Goal: Information Seeking & Learning: Learn about a topic

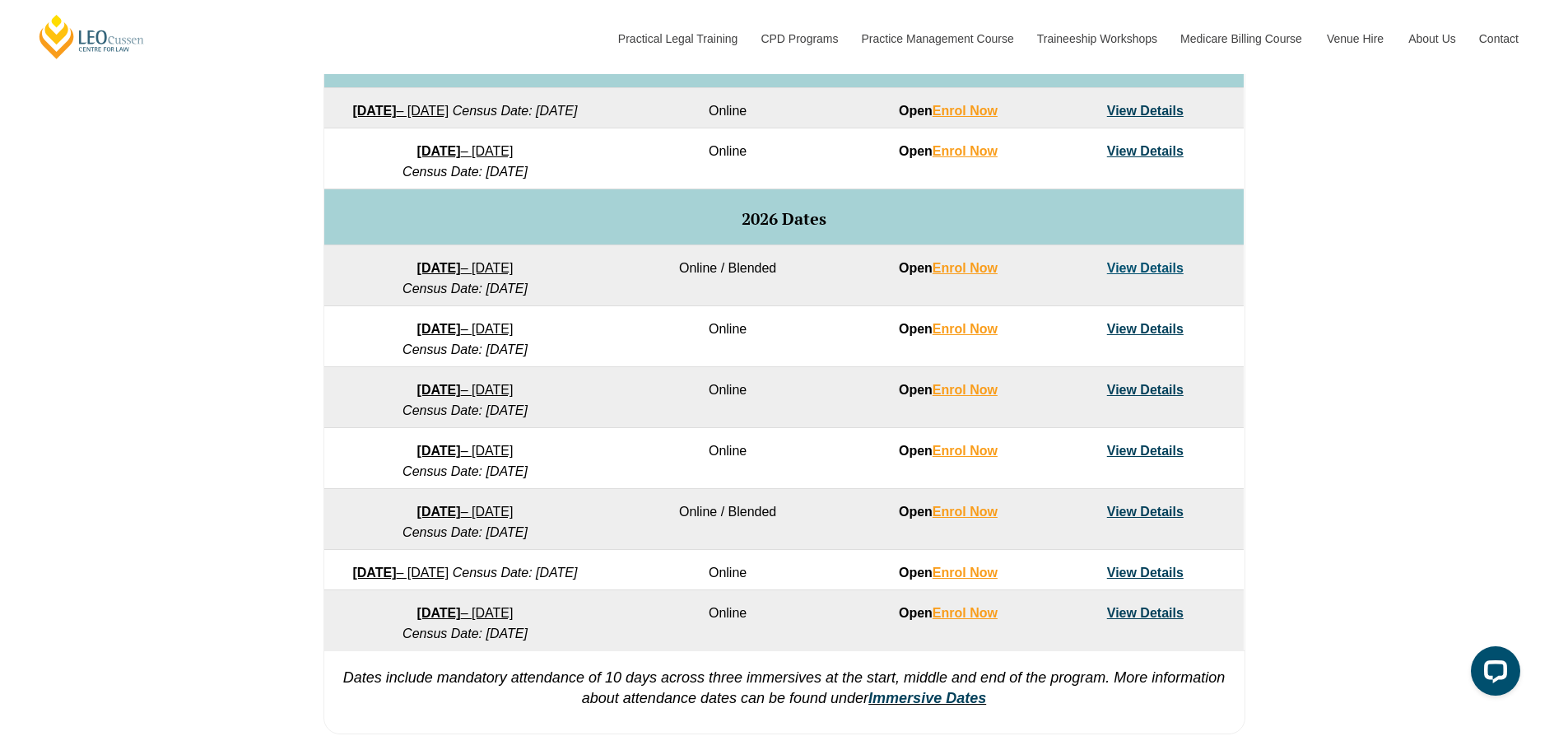
scroll to position [988, 0]
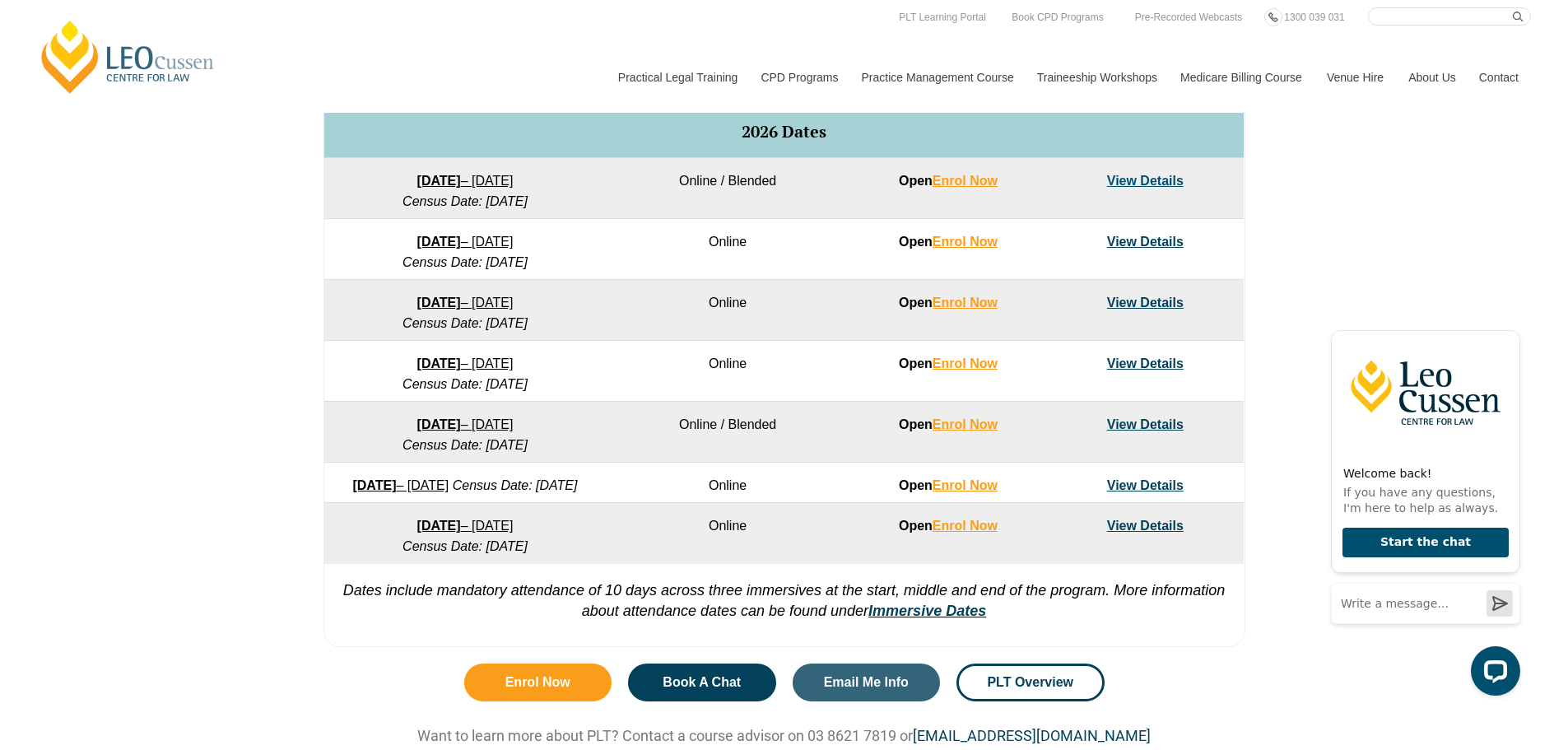
click at [172, 450] on div "VIC ACT WA QLD SA NSW PLT Program Dates in Victoria Full Time Part Time Program…" at bounding box center [784, 178] width 1568 height 955
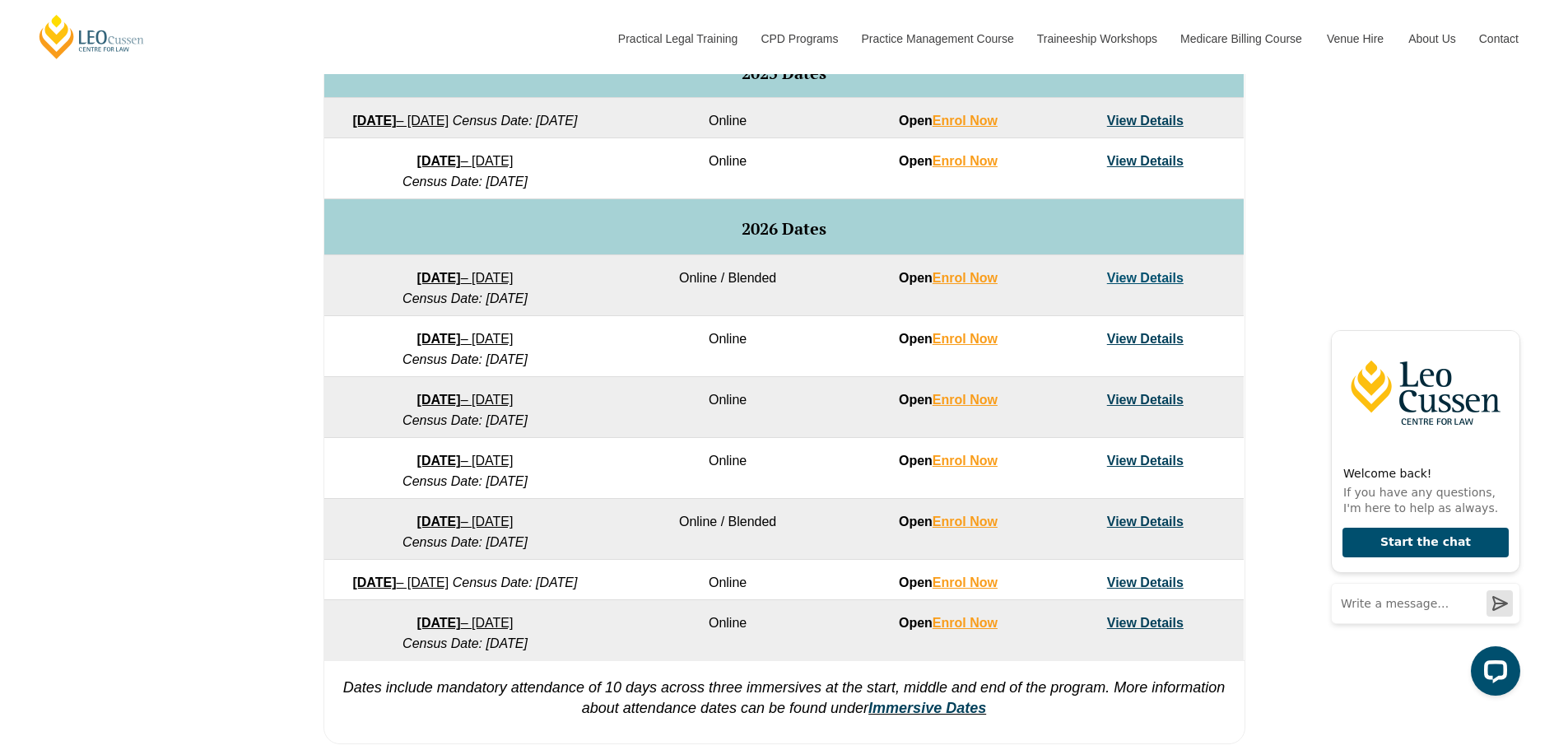
scroll to position [741, 0]
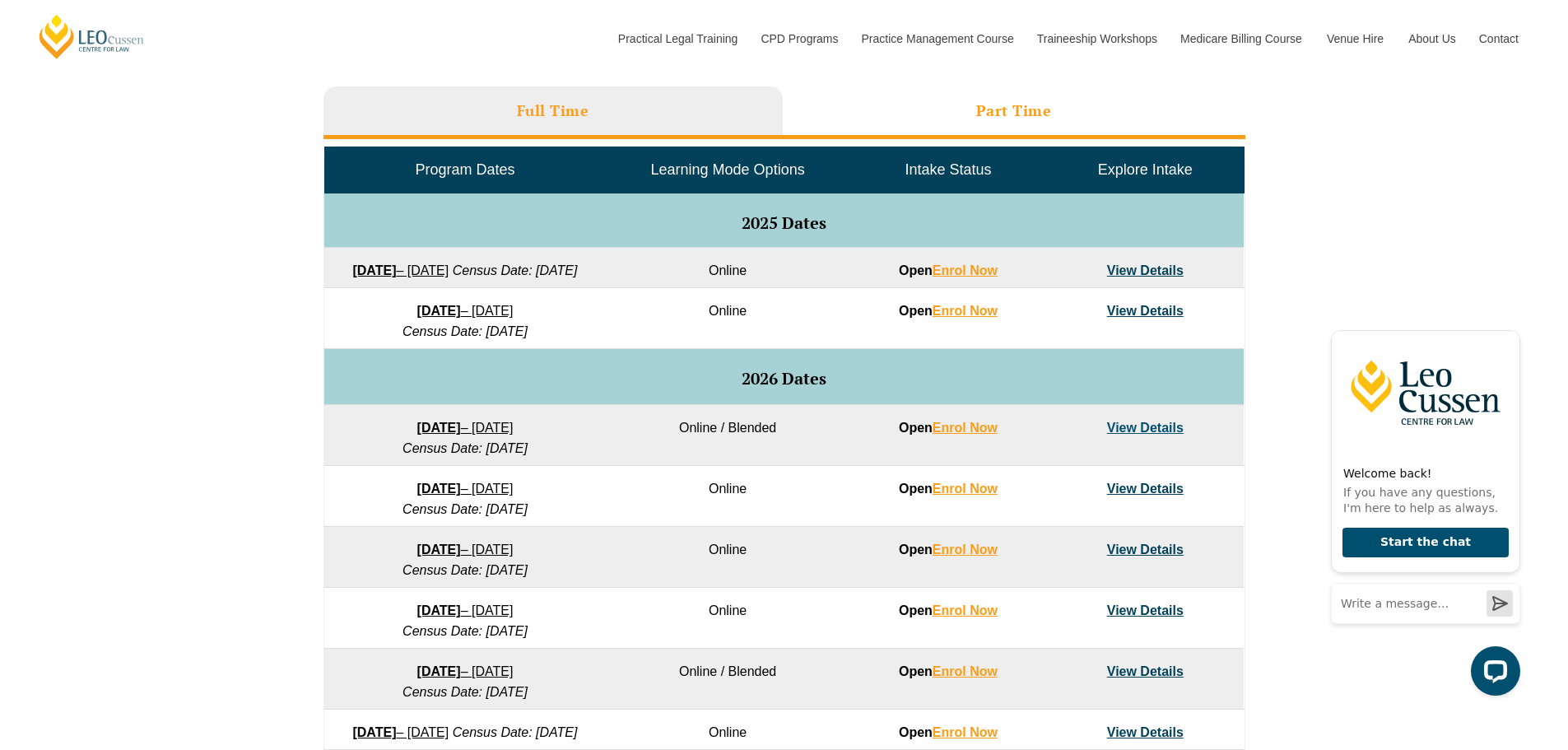
click at [1089, 114] on li "Part Time" at bounding box center [1013, 112] width 463 height 53
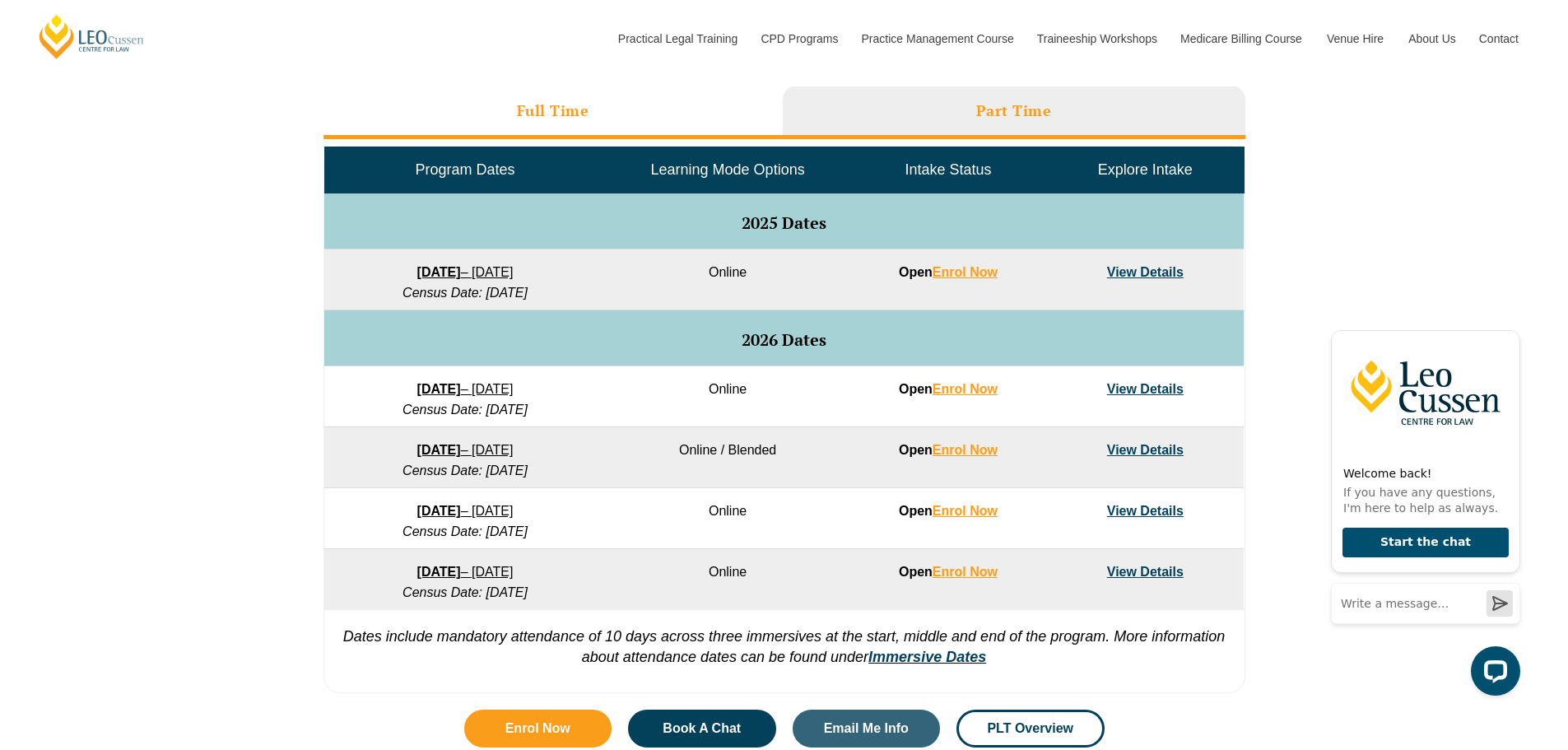
click at [623, 120] on li "Full Time" at bounding box center [552, 112] width 459 height 53
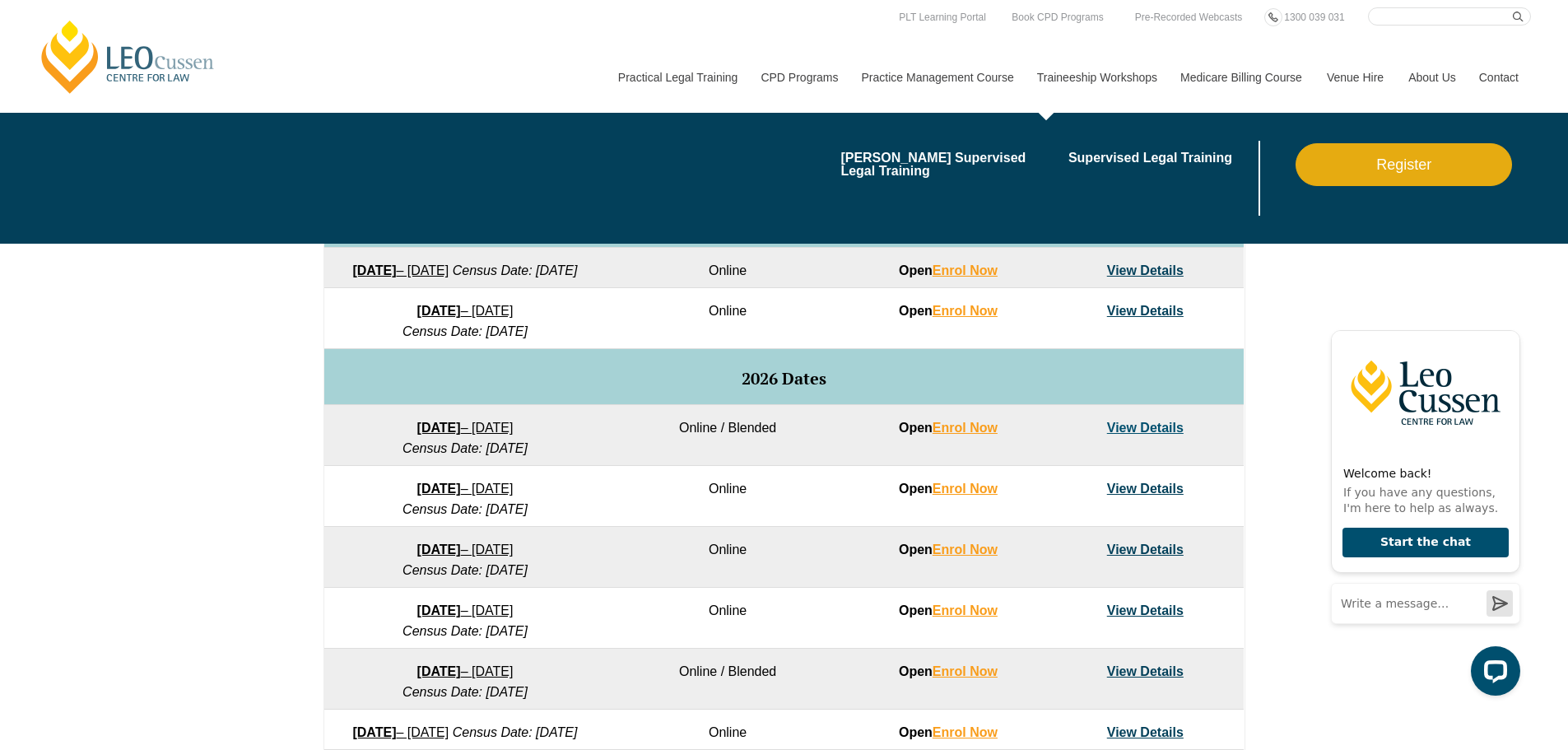
click at [1134, 71] on link "Traineeship Workshops" at bounding box center [1096, 77] width 143 height 71
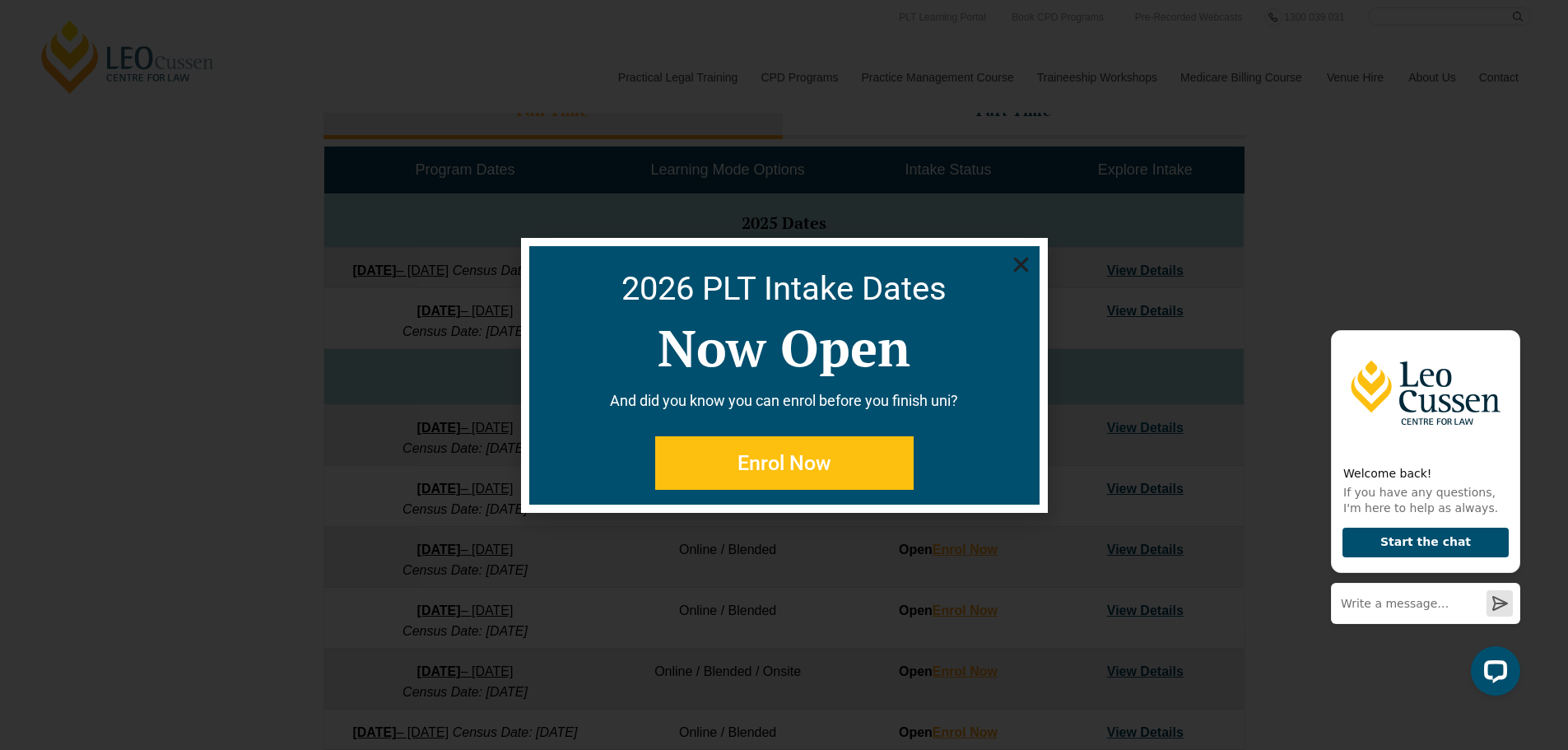
click at [1026, 265] on icon "Close" at bounding box center [1020, 264] width 21 height 21
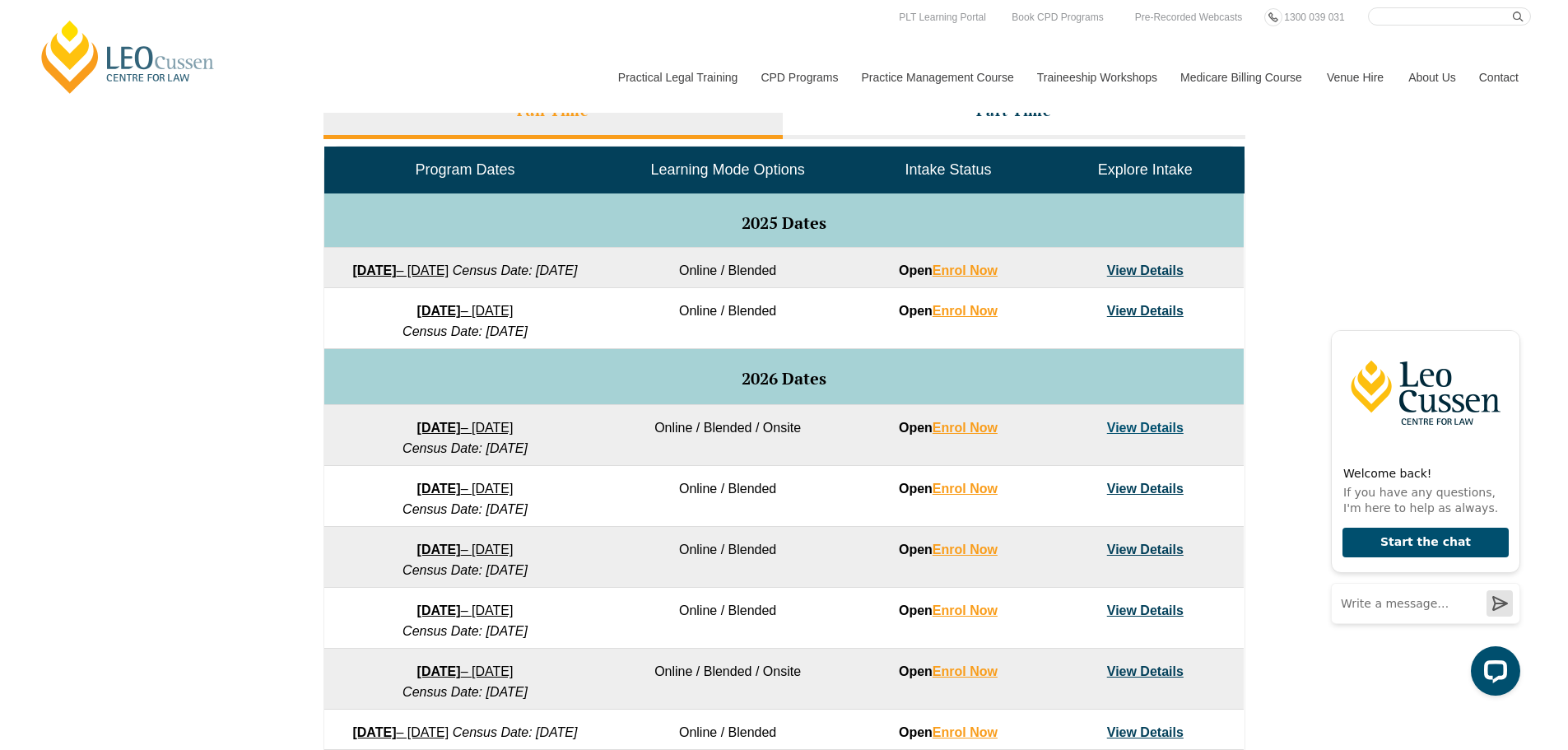
click at [1427, 250] on div "VIC ACT WA QLD SA NSW PLT Program Dates in Victoria Full Time Part Time Program…" at bounding box center [784, 425] width 1568 height 955
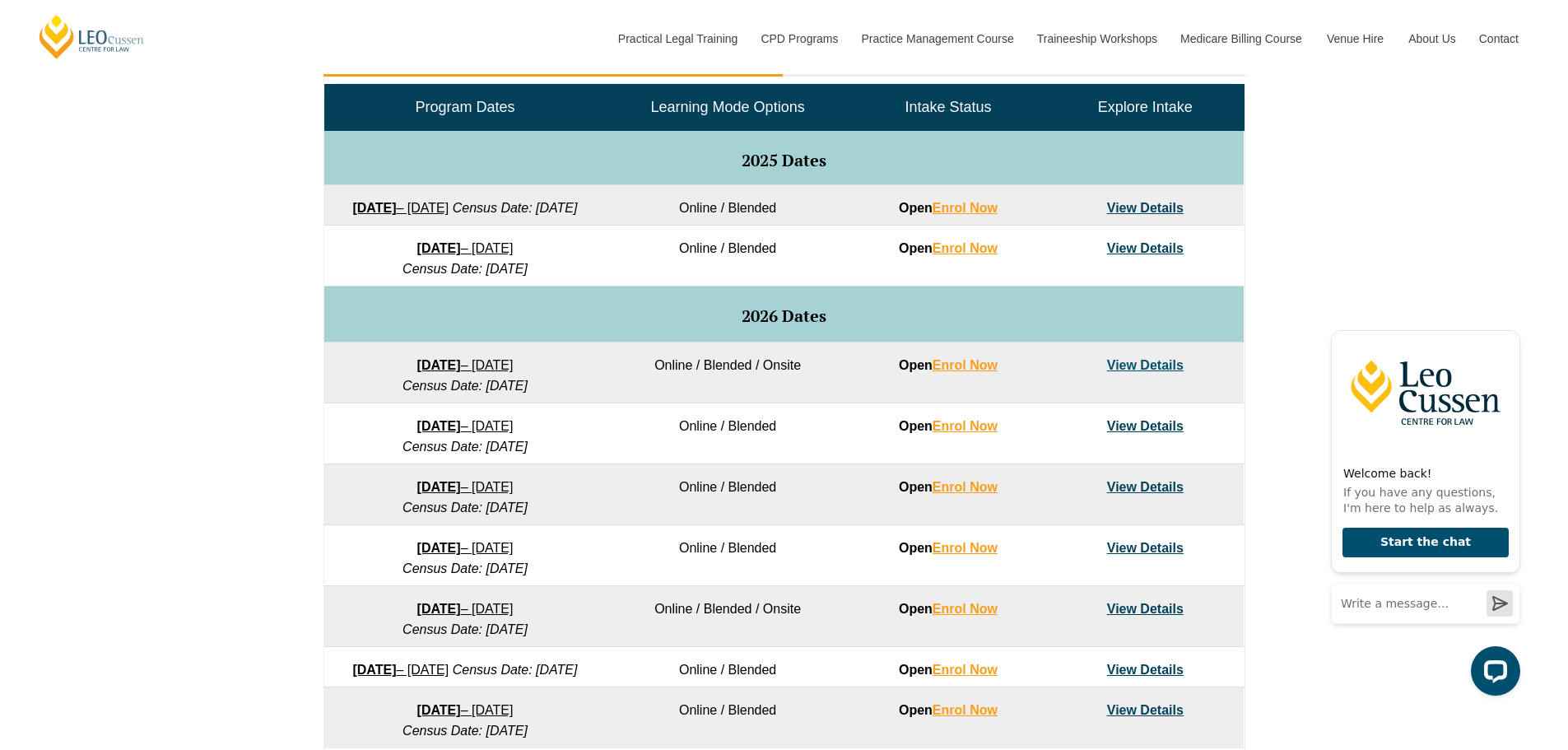
scroll to position [1071, 0]
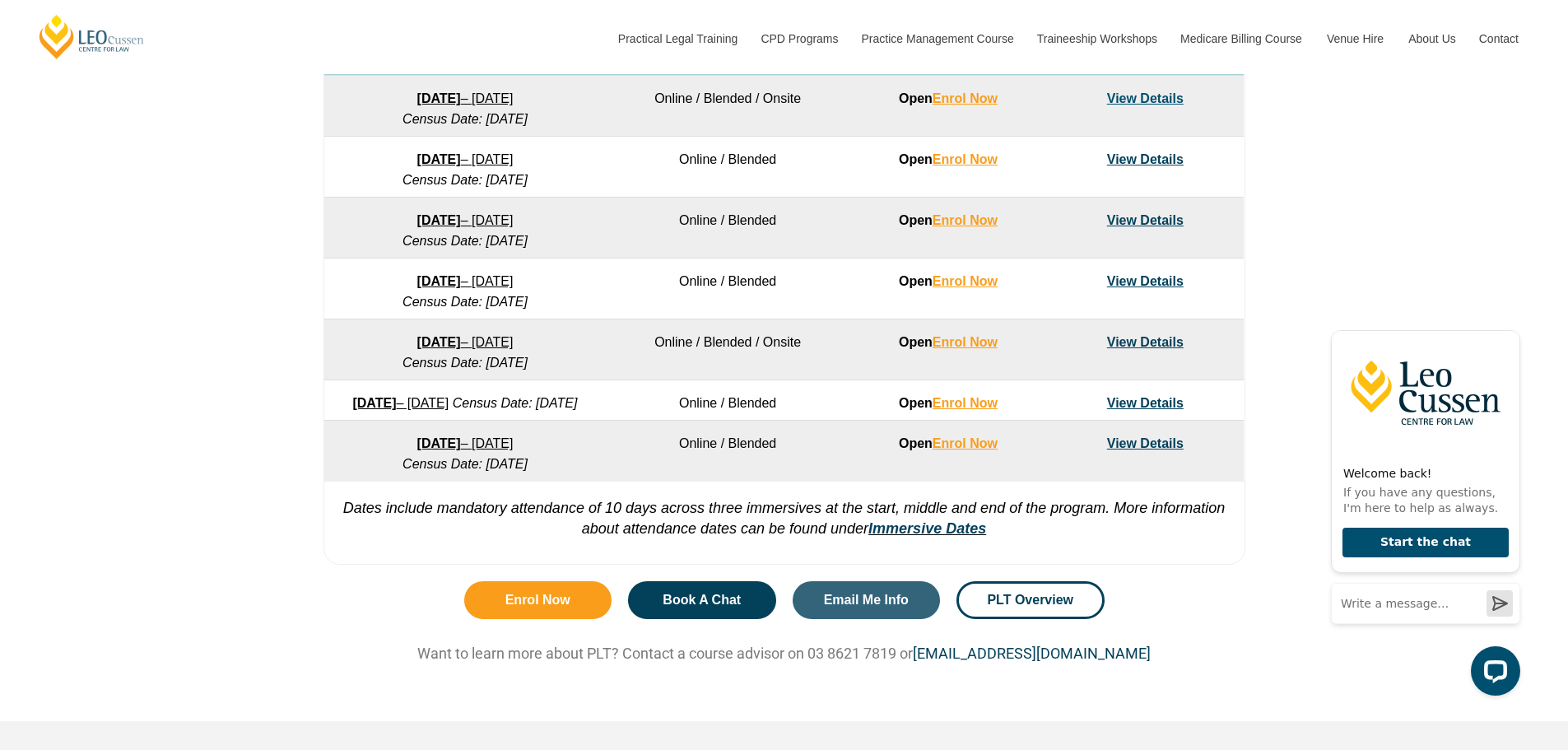
click at [1283, 220] on div "VIC ACT WA QLD SA NSW PLT Program Dates in Victoria Full Time Part Time Program…" at bounding box center [784, 95] width 1568 height 955
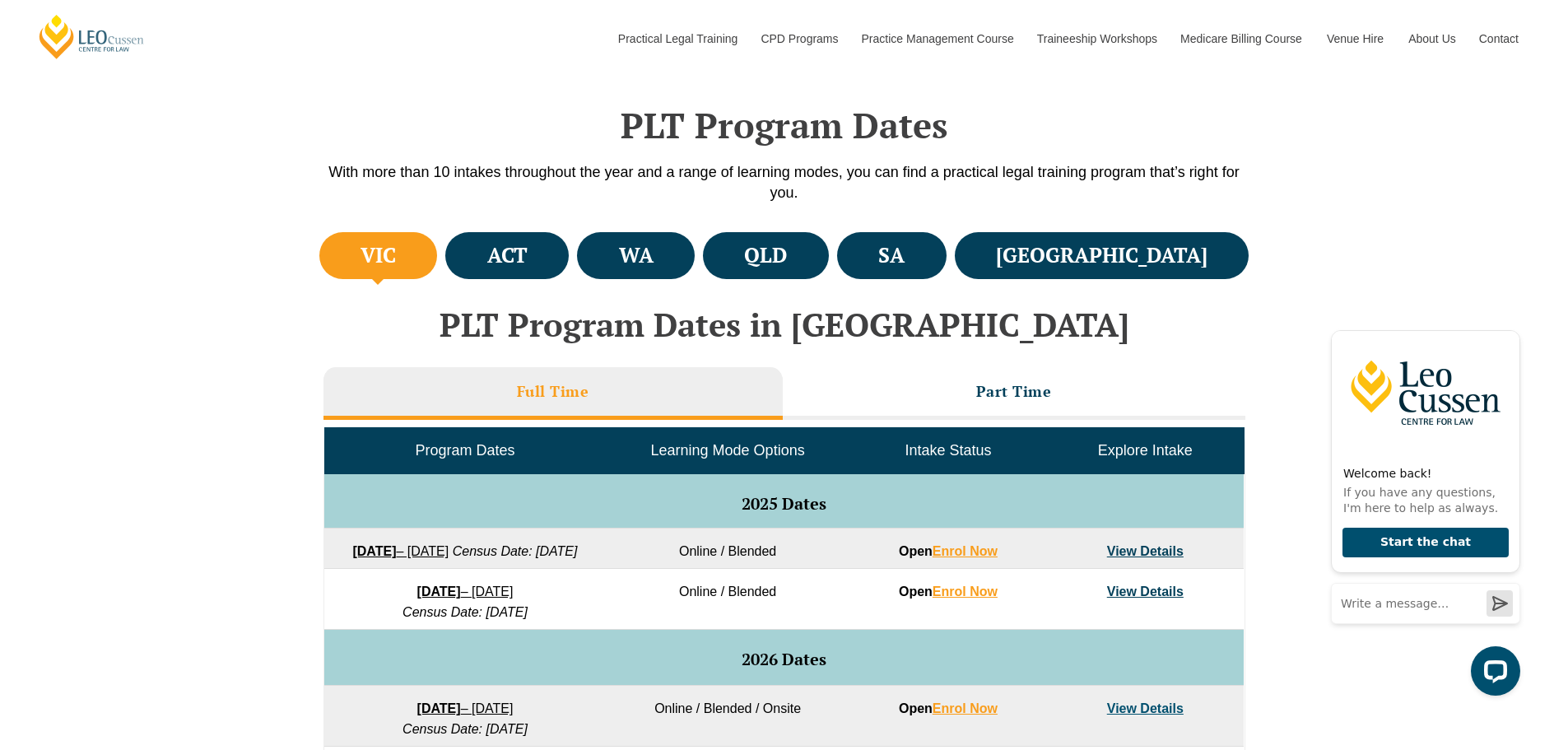
scroll to position [411, 0]
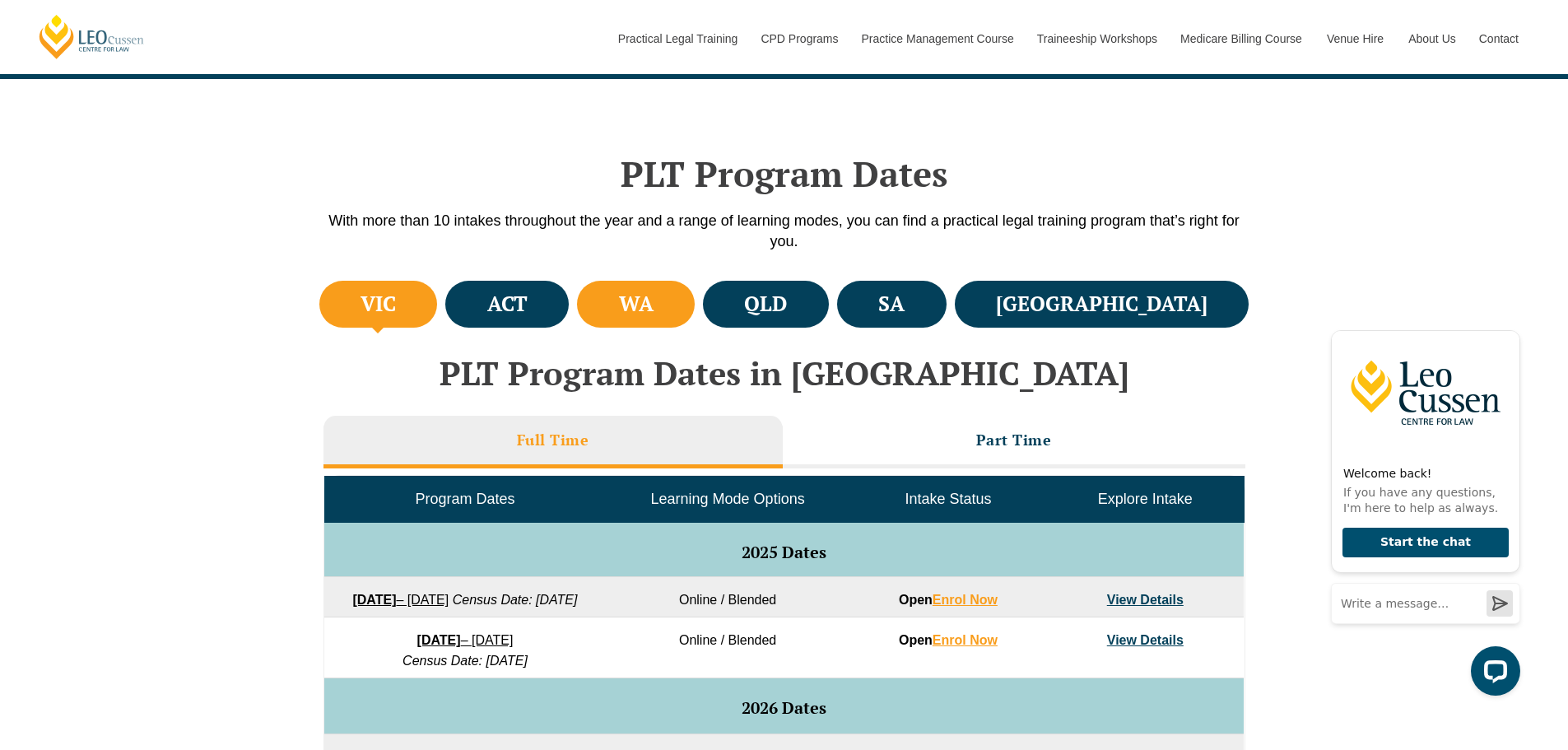
click at [654, 307] on h4 "WA" at bounding box center [636, 304] width 34 height 27
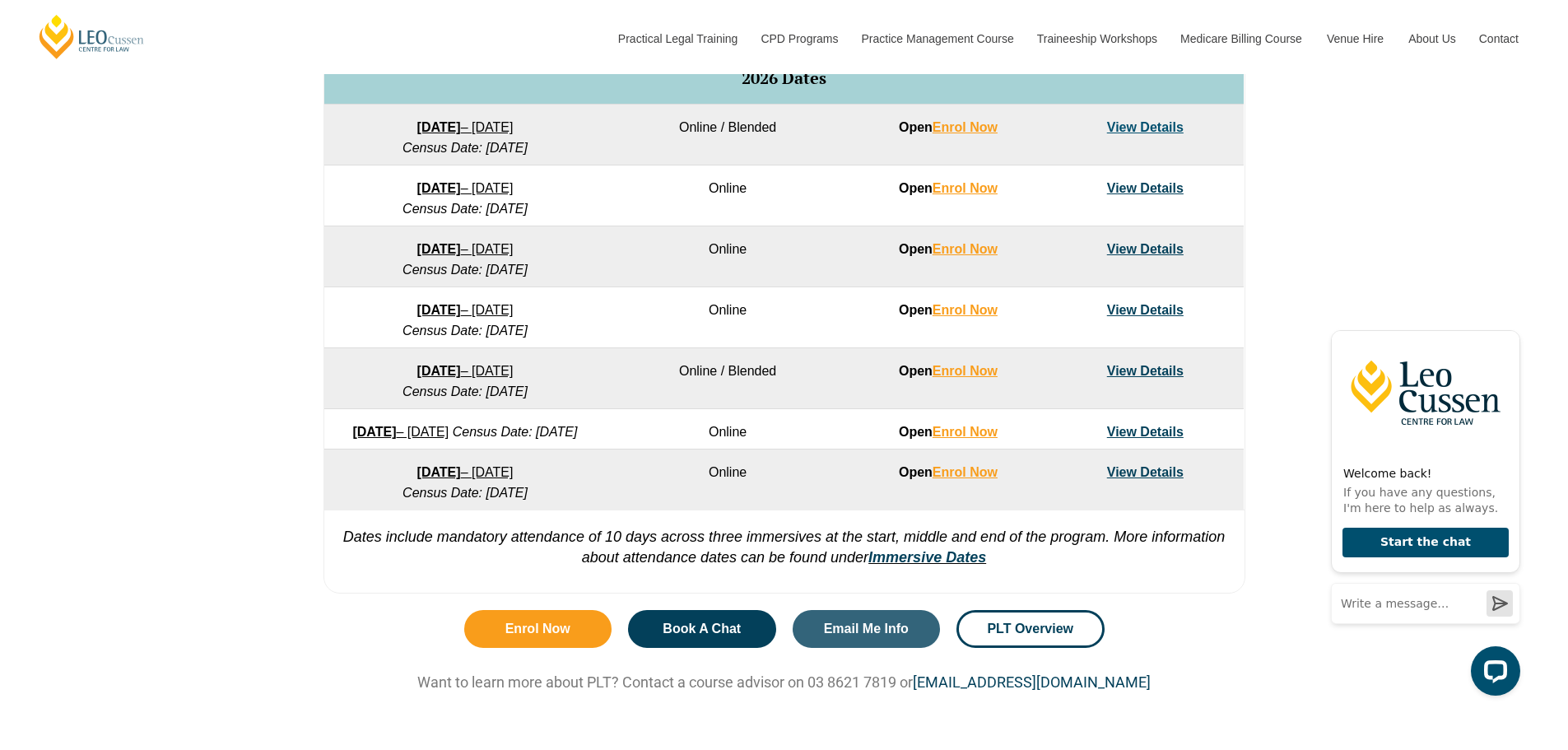
scroll to position [1071, 0]
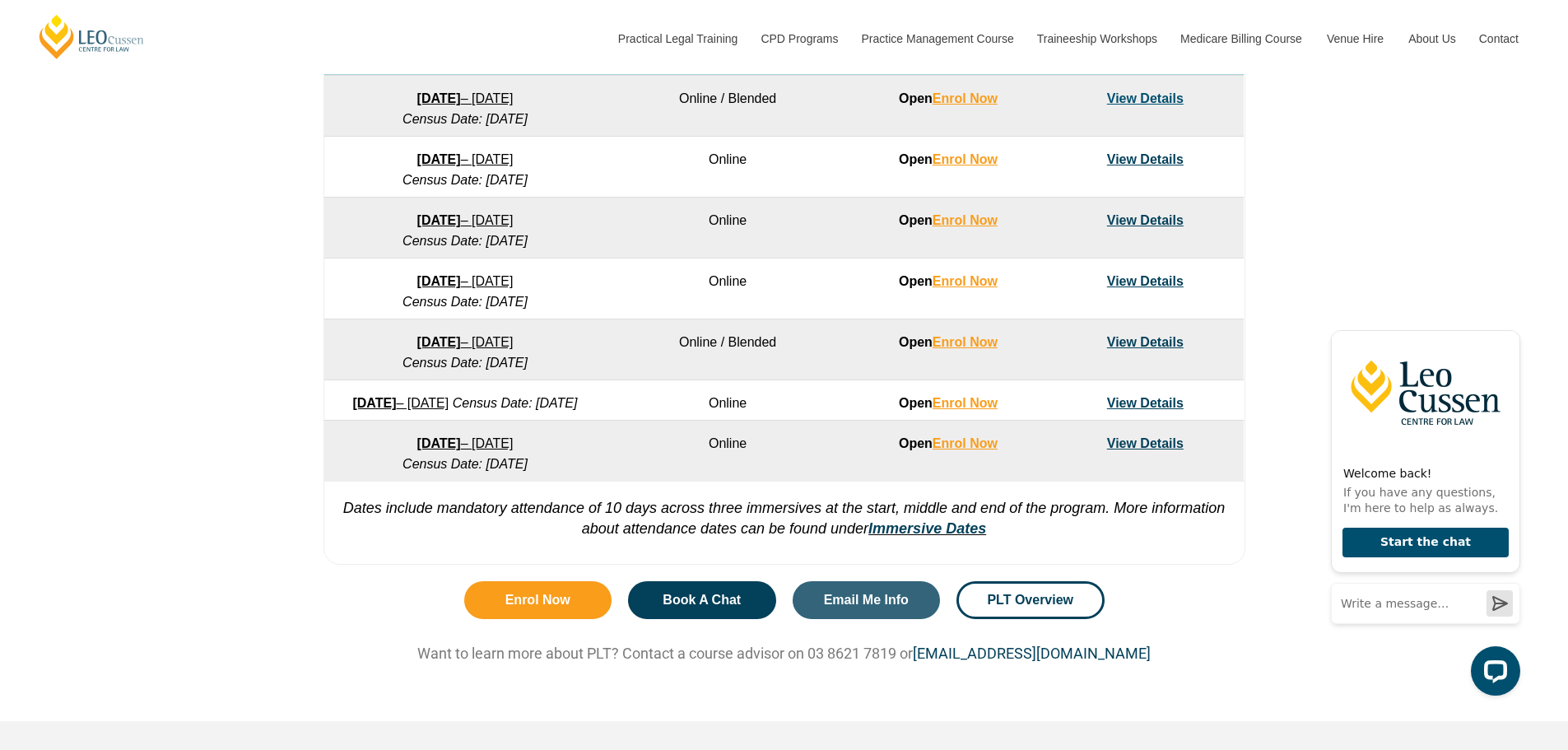
click at [1423, 231] on div "VIC ACT WA QLD SA NSW PLT Program Dates in Victoria Full Time Part Time Program…" at bounding box center [784, 95] width 1568 height 955
click at [1506, 312] on icon "Hide greeting" at bounding box center [1510, 317] width 9 height 9
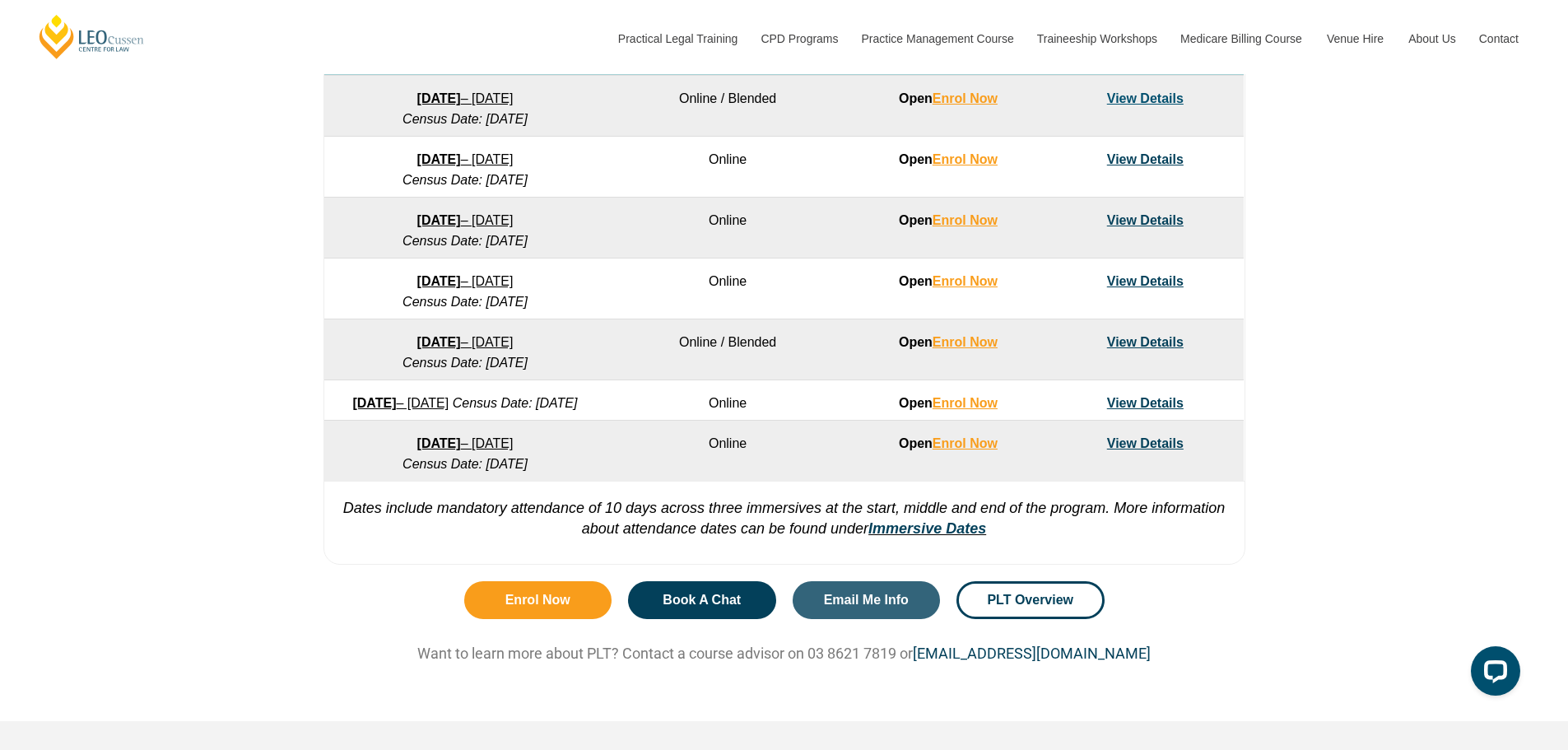
click at [1405, 261] on div "VIC ACT WA QLD SA NSW PLT Program Dates in Victoria Full Time Part Time Program…" at bounding box center [784, 95] width 1568 height 955
